Goal: Task Accomplishment & Management: Manage account settings

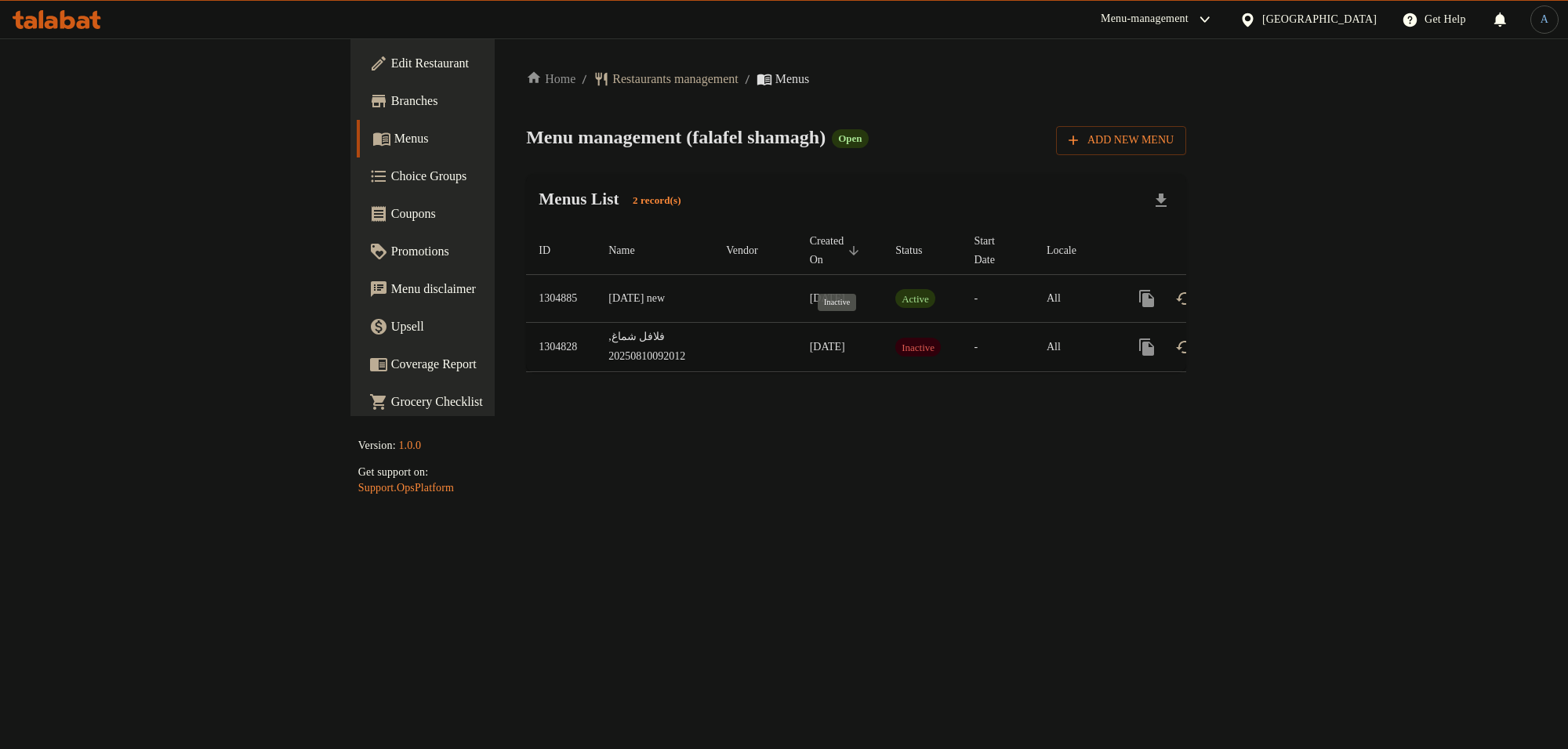
click at [896, 339] on span "Inactive" at bounding box center [918, 347] width 45 height 18
click at [766, 398] on div "Home / Restaurants management / Menus Menu management ( falafel shamagh ) Open …" at bounding box center [855, 227] width 723 height 378
click at [596, 333] on td "فلافل شماغ, 20250810092012" at bounding box center [654, 348] width 117 height 50
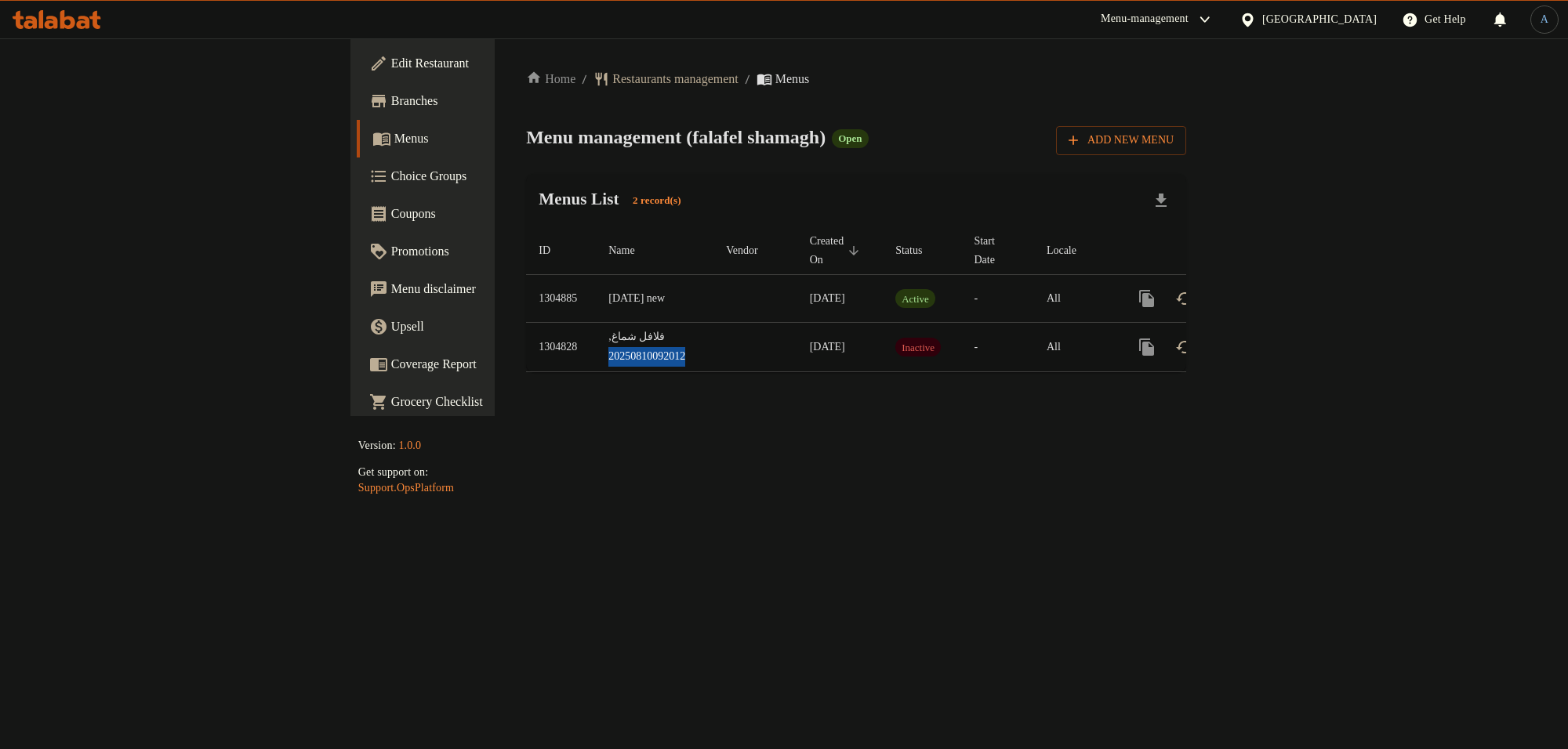
click at [596, 333] on td "فلافل شماغ, 20250810092012" at bounding box center [654, 348] width 117 height 50
click at [526, 186] on div "Menus List 2 record(s)" at bounding box center [856, 200] width 660 height 53
click at [391, 61] on span "Edit Restaurant" at bounding box center [495, 63] width 209 height 19
click at [1279, 280] on link "enhanced table" at bounding box center [1260, 298] width 38 height 38
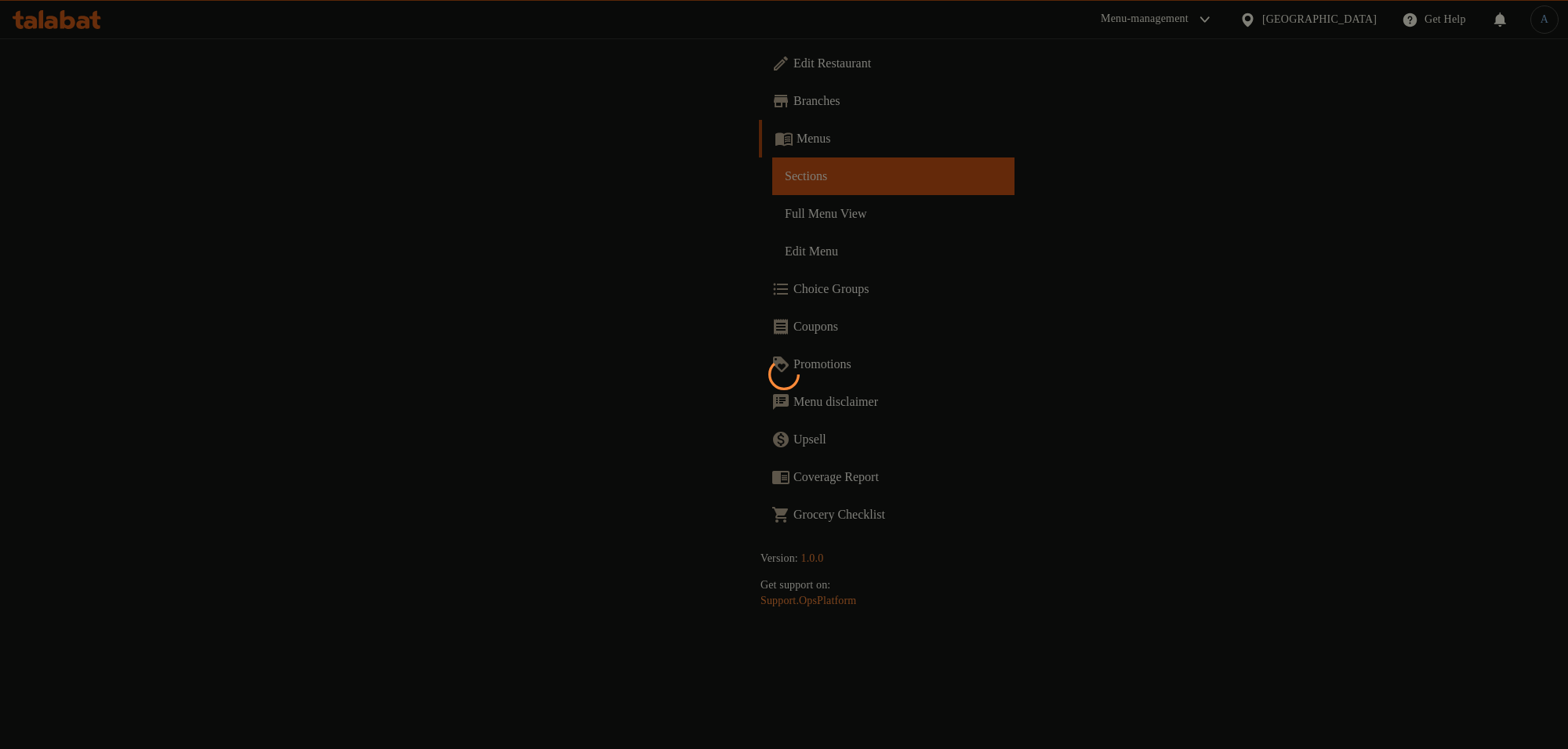
click at [1099, 178] on div at bounding box center [784, 374] width 1568 height 749
click at [554, 174] on div at bounding box center [784, 374] width 1568 height 749
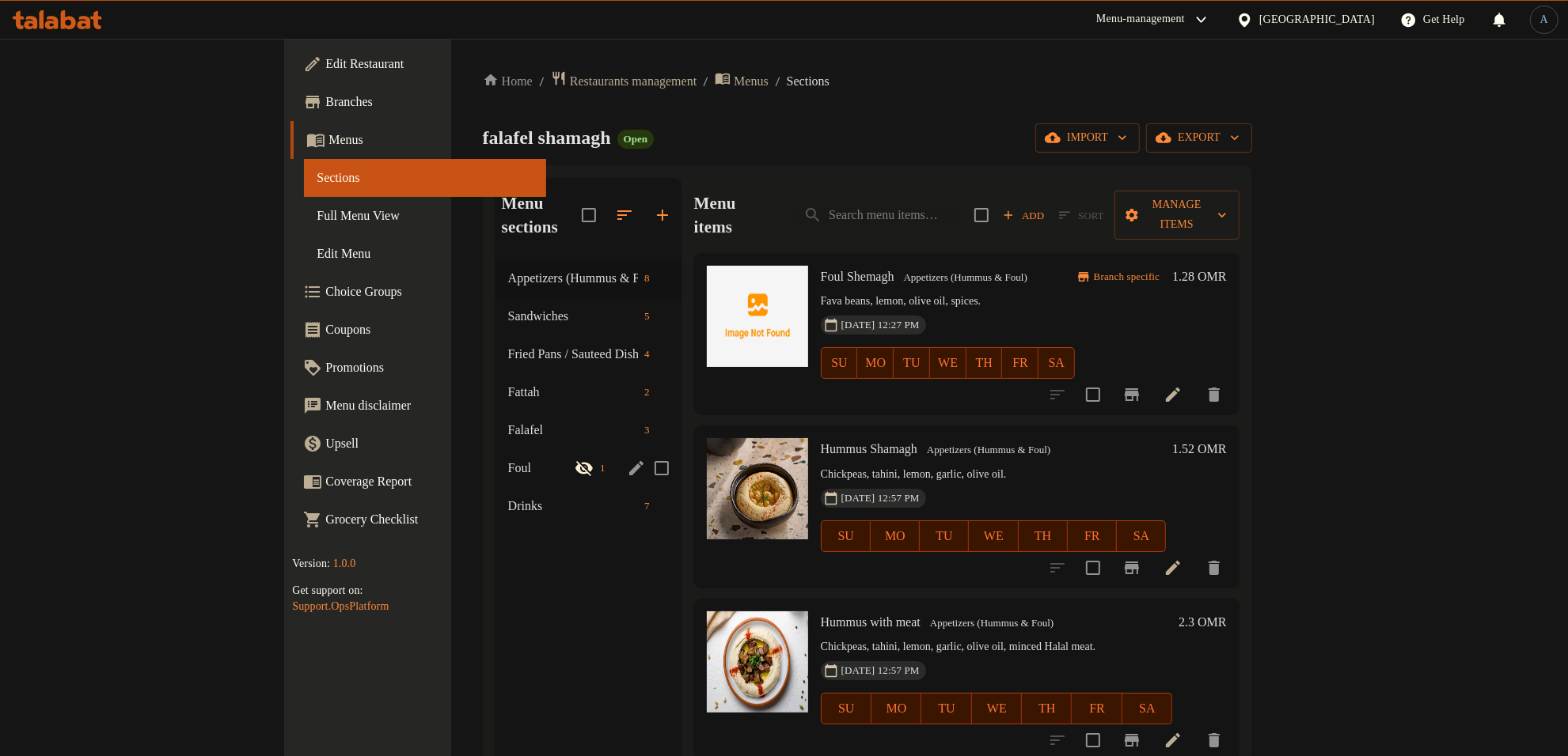
click at [508, 459] on span "Foul" at bounding box center [541, 469] width 66 height 19
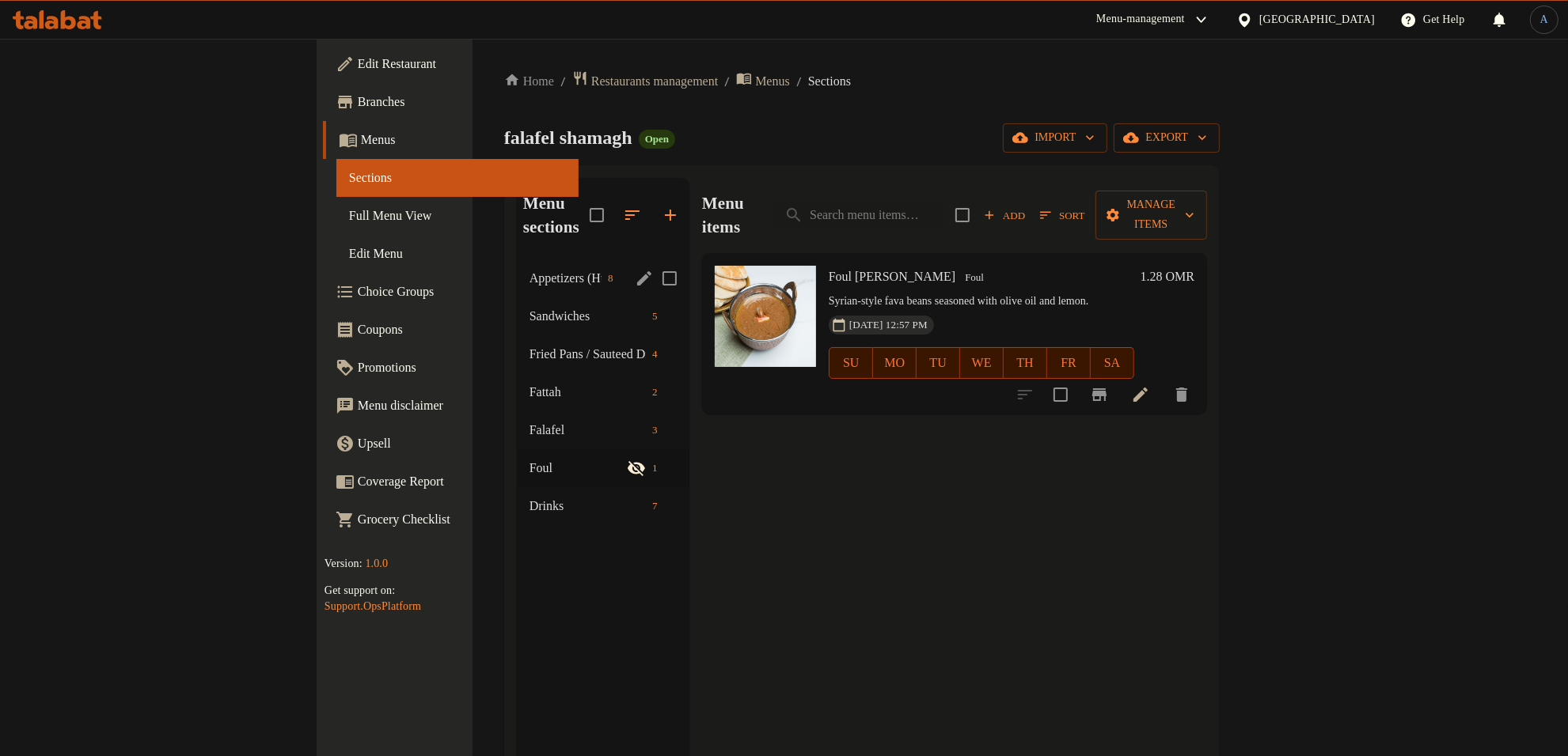
click at [529, 269] on span "Appetizers (Hummus & Foul)" at bounding box center [565, 279] width 72 height 19
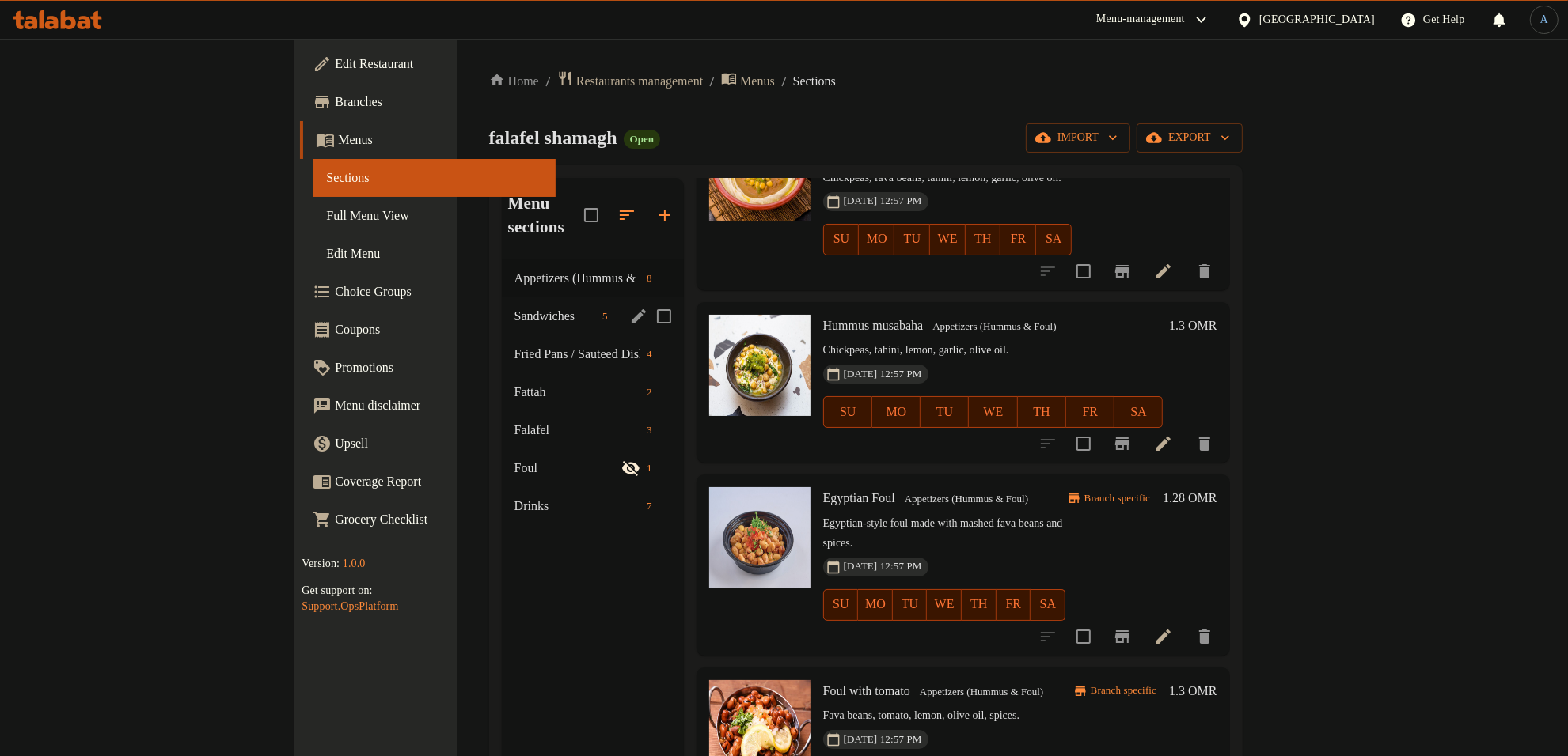
click at [515, 307] on span "Sandwiches" at bounding box center [555, 317] width 81 height 19
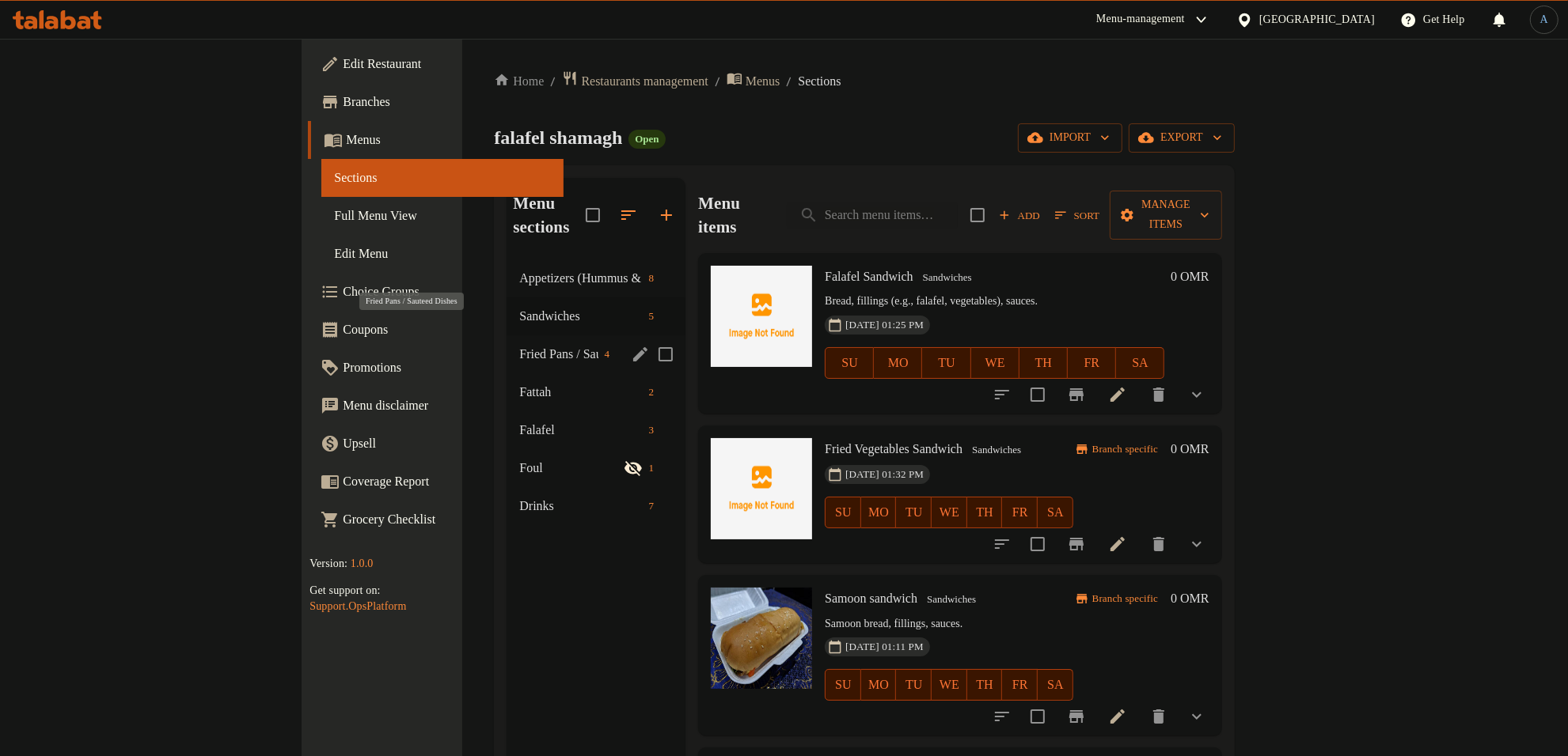
click at [519, 345] on span "Fried Pans / Sauteed Dishes" at bounding box center [558, 355] width 79 height 19
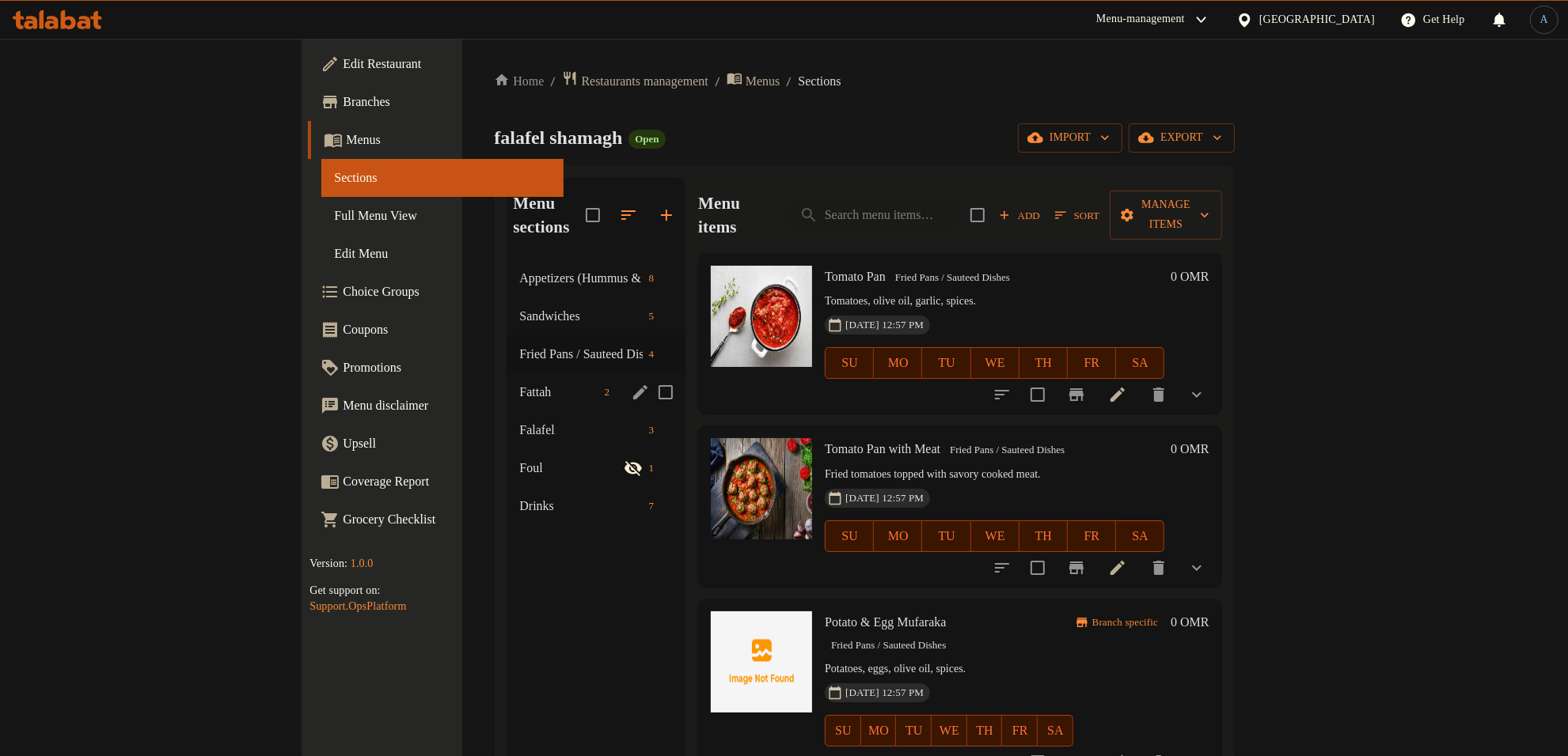
click at [507, 380] on div "Fattah 2" at bounding box center [596, 393] width 179 height 38
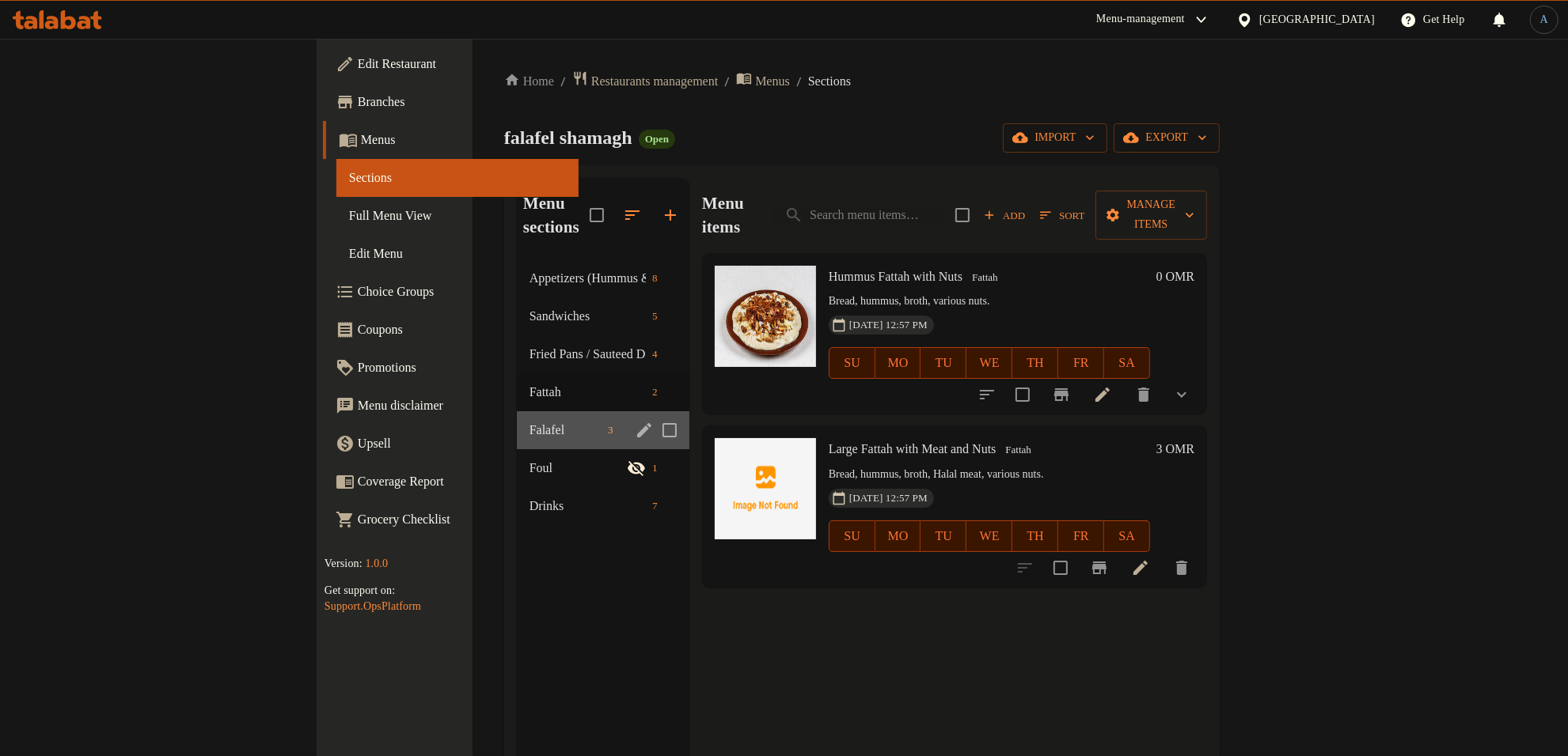
click at [517, 419] on div "Falafel 3" at bounding box center [604, 431] width 173 height 38
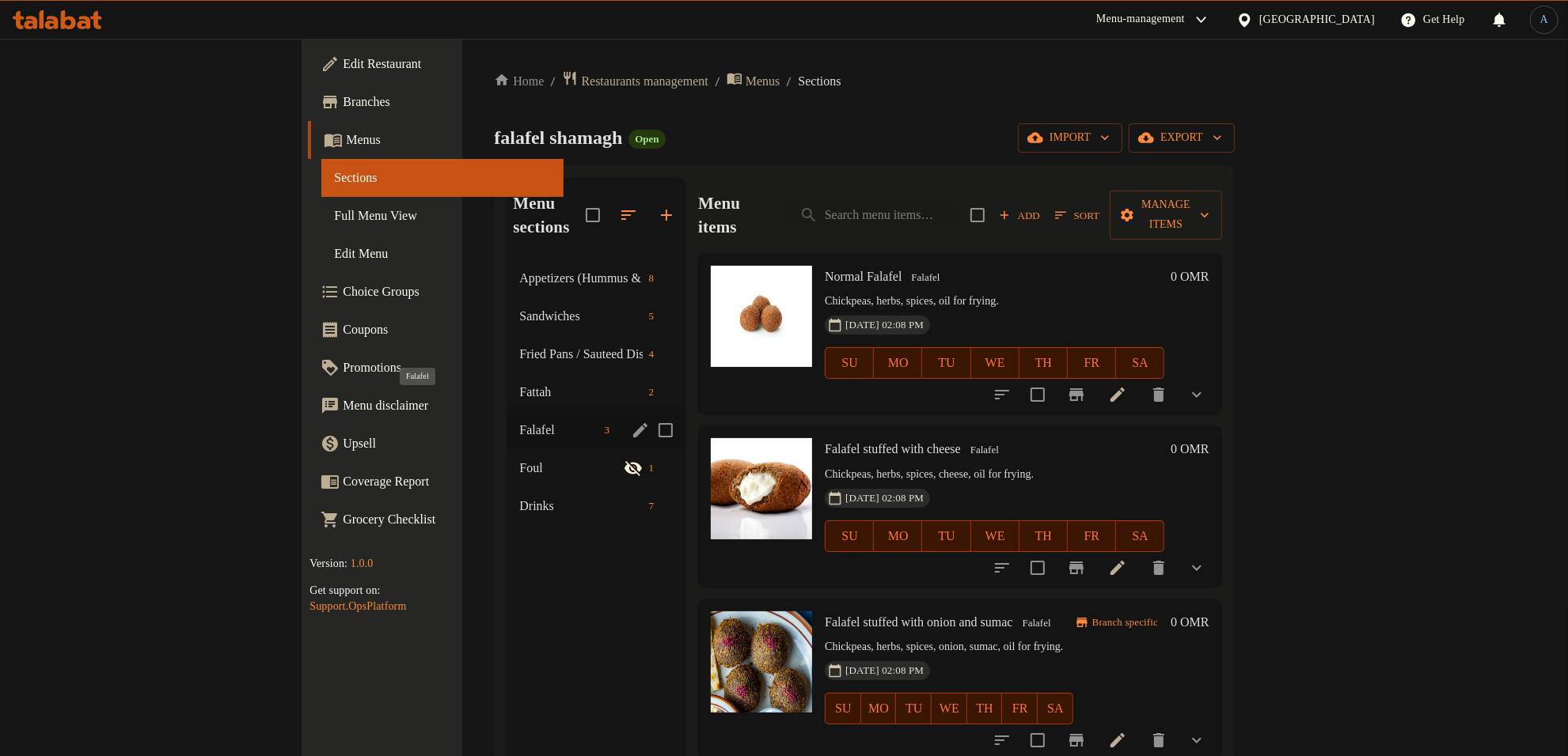
click at [519, 421] on span "Falafel" at bounding box center [558, 431] width 79 height 19
click at [519, 497] on span "Drinks" at bounding box center [558, 507] width 79 height 19
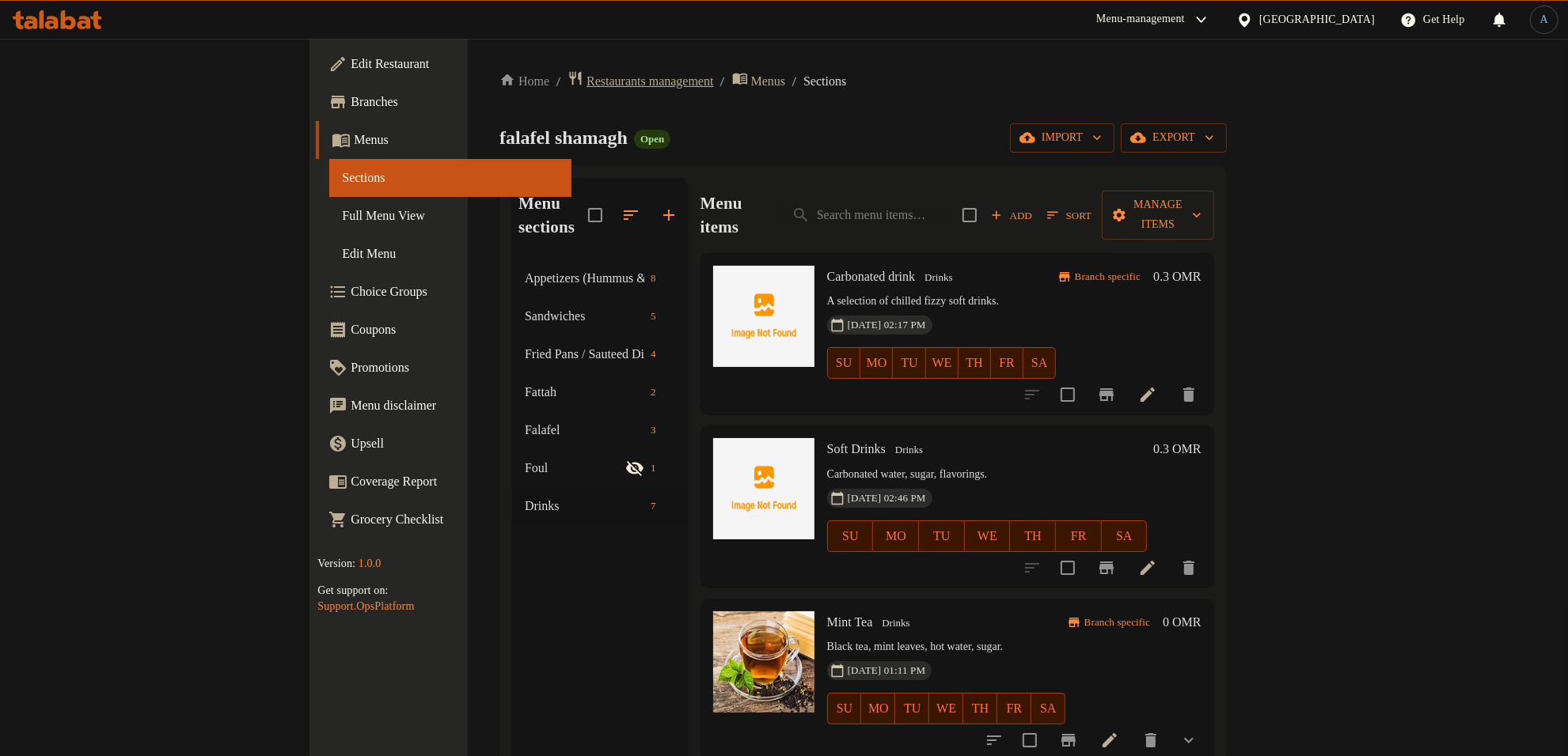
click at [586, 73] on span "Restaurants management" at bounding box center [649, 81] width 127 height 19
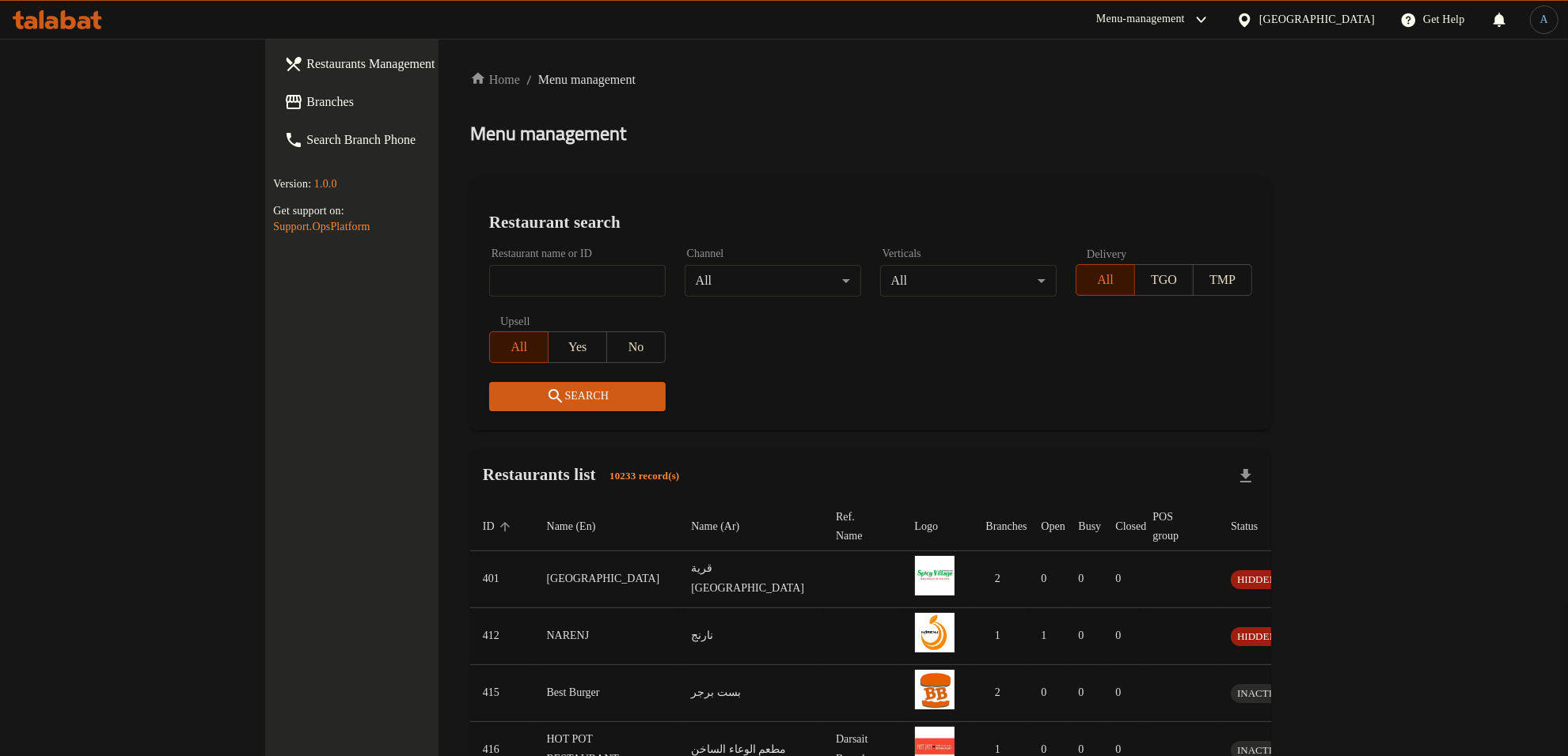
click at [1340, 633] on icon "enhanced table" at bounding box center [1337, 636] width 5 height 6
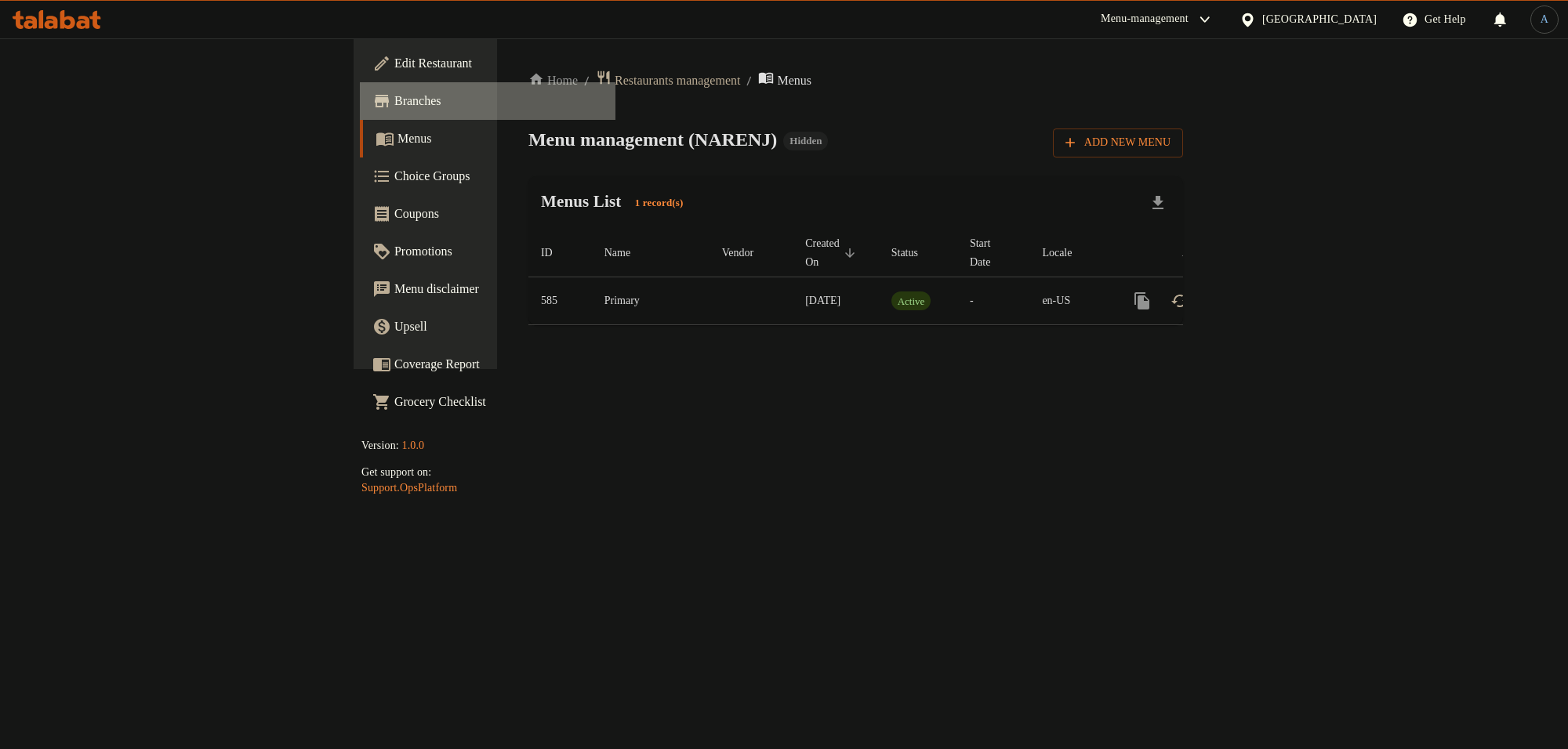
click at [394, 95] on span "Branches" at bounding box center [499, 101] width 209 height 19
